Goal: Transaction & Acquisition: Book appointment/travel/reservation

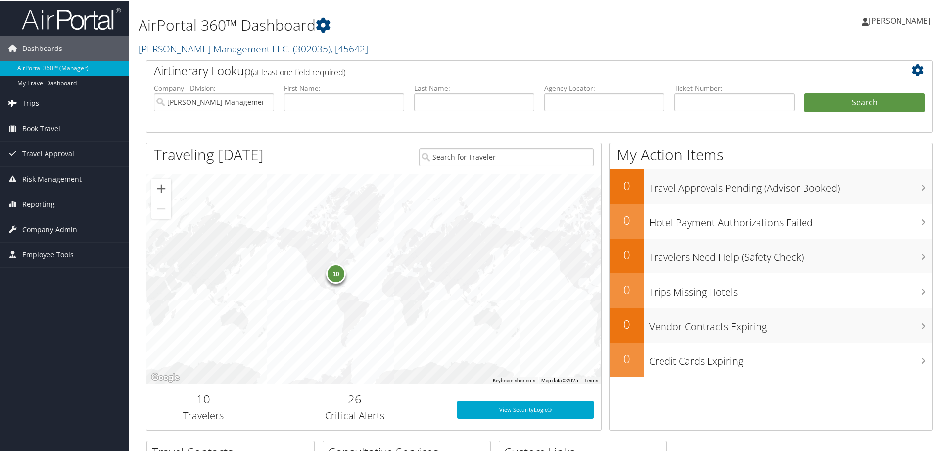
click at [36, 99] on span "Trips" at bounding box center [30, 102] width 17 height 25
click at [50, 196] on span "Book Travel" at bounding box center [41, 201] width 38 height 25
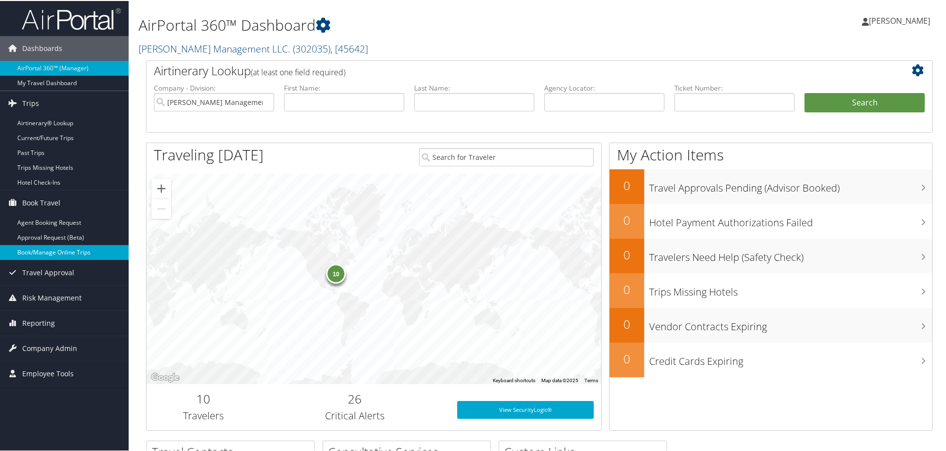
click at [44, 247] on link "Book/Manage Online Trips" at bounding box center [64, 251] width 129 height 15
